Goal: Transaction & Acquisition: Purchase product/service

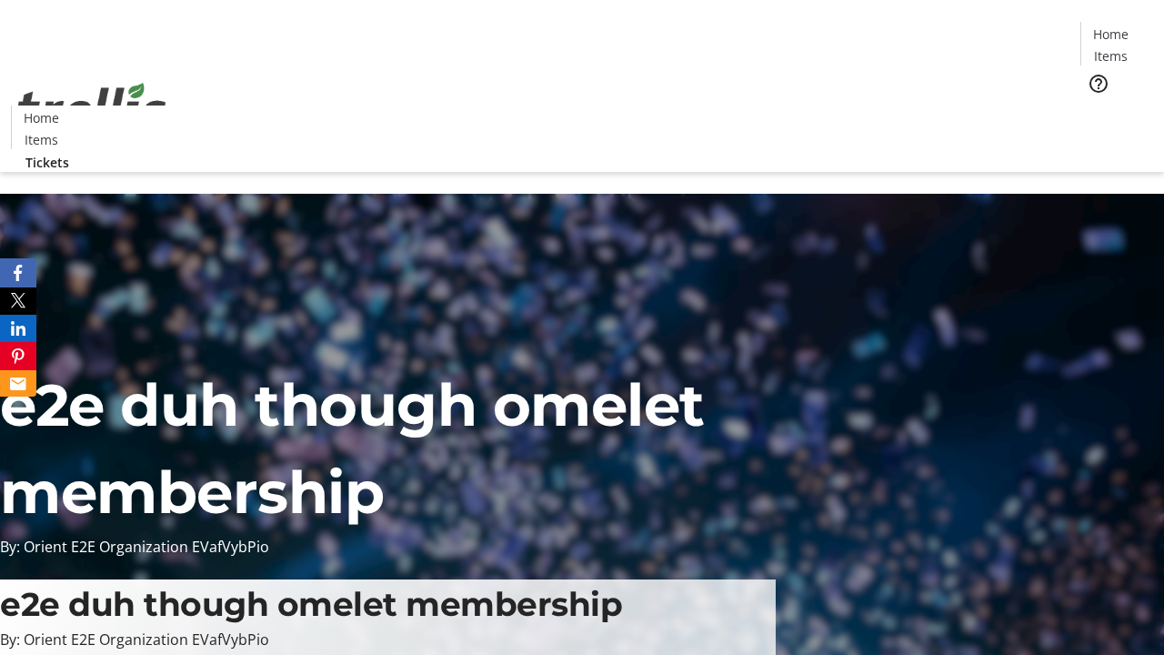
click at [1095, 105] on span "Tickets" at bounding box center [1117, 114] width 44 height 19
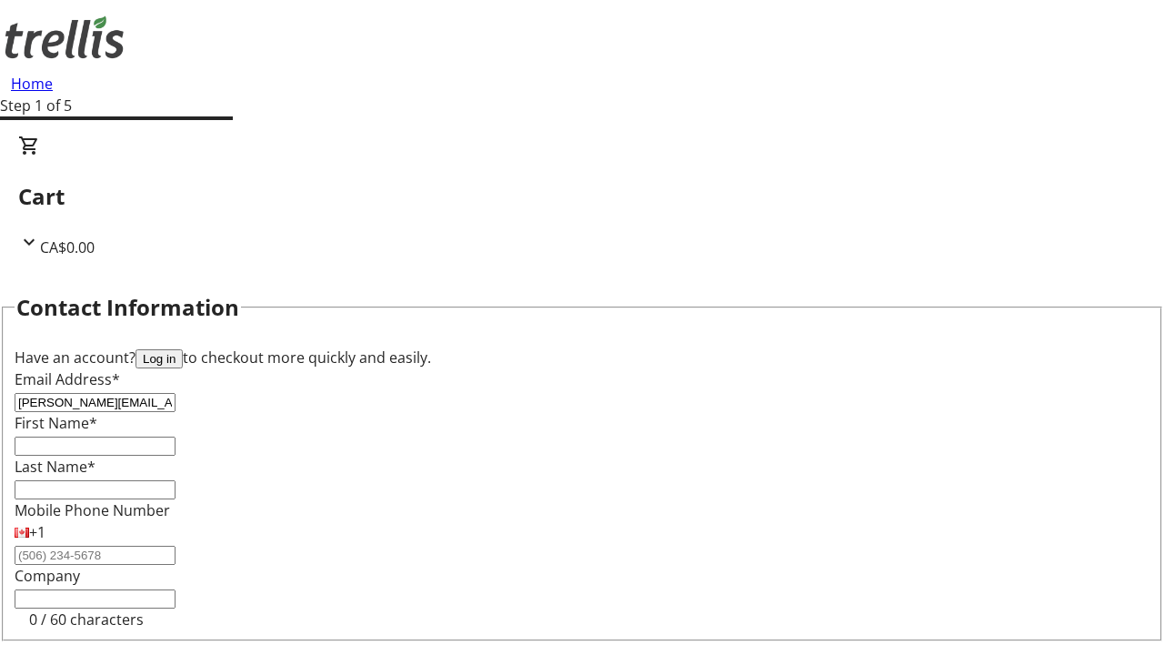
type input "[PERSON_NAME][EMAIL_ADDRESS][DOMAIN_NAME]"
type input "[PERSON_NAME]"
